Goal: Navigation & Orientation: Understand site structure

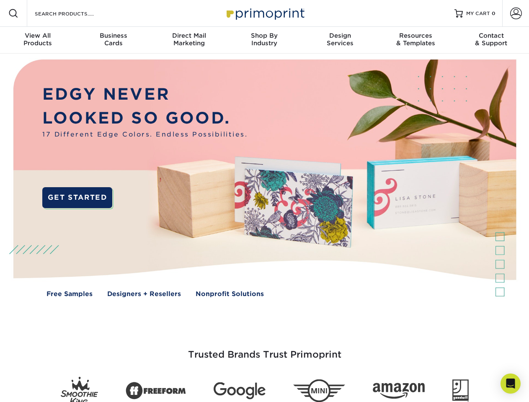
click at [264, 201] on img at bounding box center [265, 185] width 524 height 262
click at [13, 13] on span at bounding box center [13, 13] width 10 height 10
click at [516, 13] on span at bounding box center [516, 14] width 12 height 12
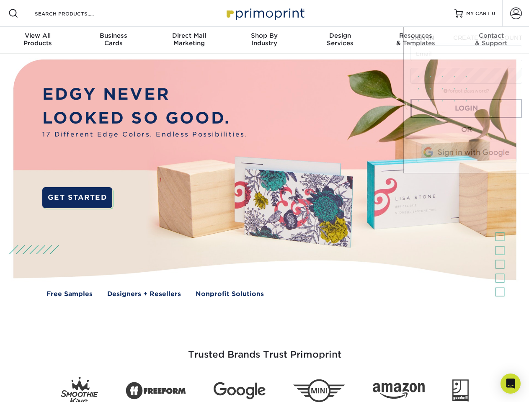
click at [38, 40] on div "View All Products" at bounding box center [37, 39] width 75 height 15
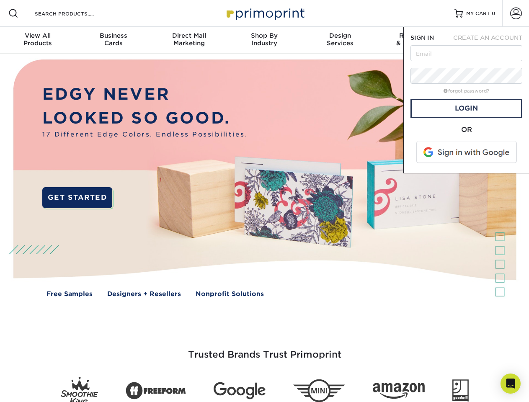
click at [113, 40] on div "Business Cards" at bounding box center [112, 39] width 75 height 15
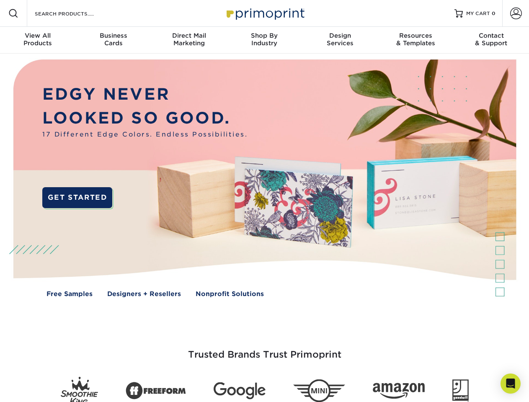
click at [189, 40] on div "Direct Mail Marketing" at bounding box center [188, 39] width 75 height 15
click at [264, 40] on div "Shop By Industry" at bounding box center [264, 39] width 75 height 15
click at [340, 40] on div "Design Services" at bounding box center [340, 39] width 75 height 15
click at [416, 40] on div "Resources & Templates" at bounding box center [415, 39] width 75 height 15
click at [492, 40] on div "Contact & Support" at bounding box center [491, 39] width 75 height 15
